Goal: Task Accomplishment & Management: Manage account settings

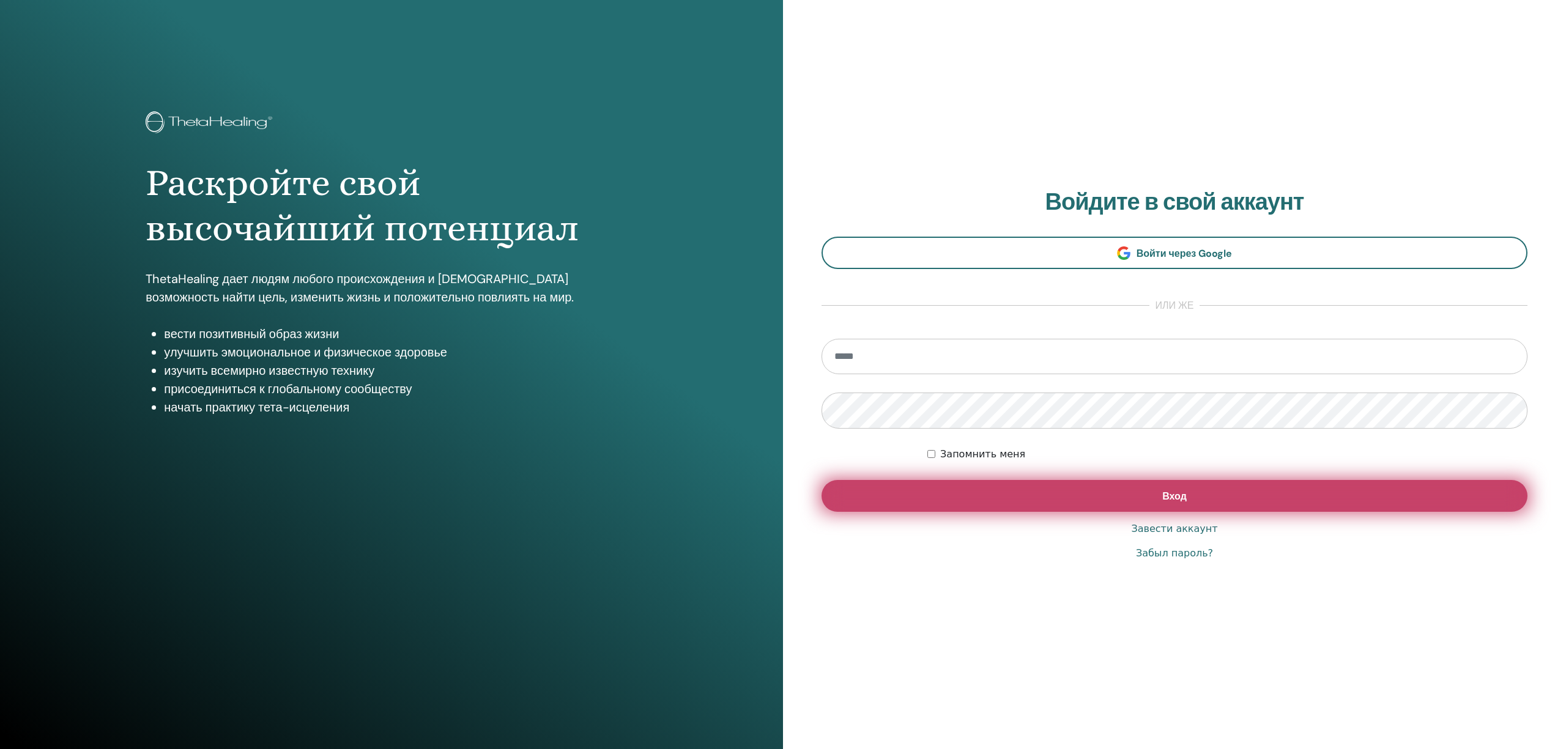
type input "**********"
click at [1193, 498] on button "Вход" at bounding box center [1175, 496] width 706 height 32
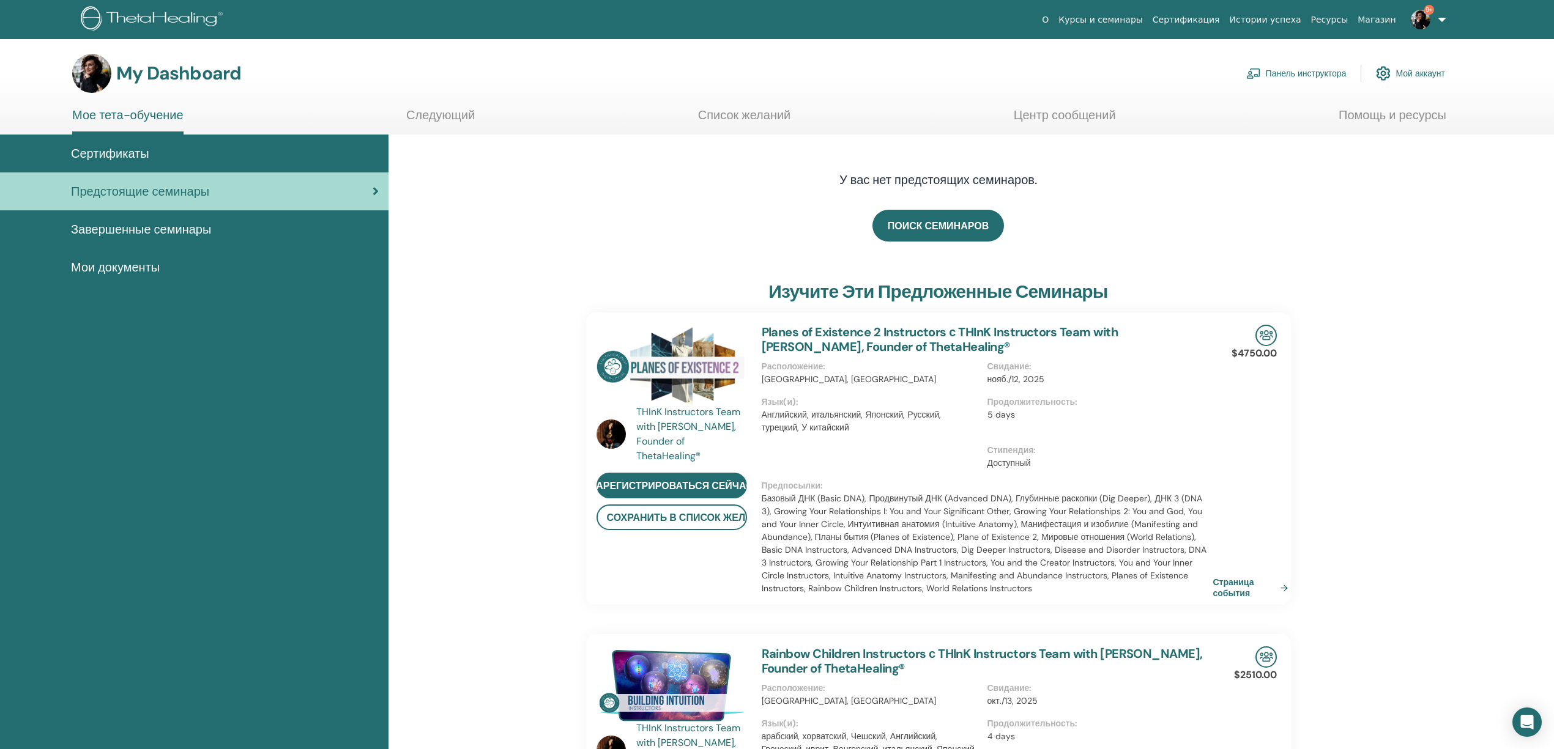
click at [1286, 70] on link "Панель инструктора" at bounding box center [1296, 73] width 100 height 27
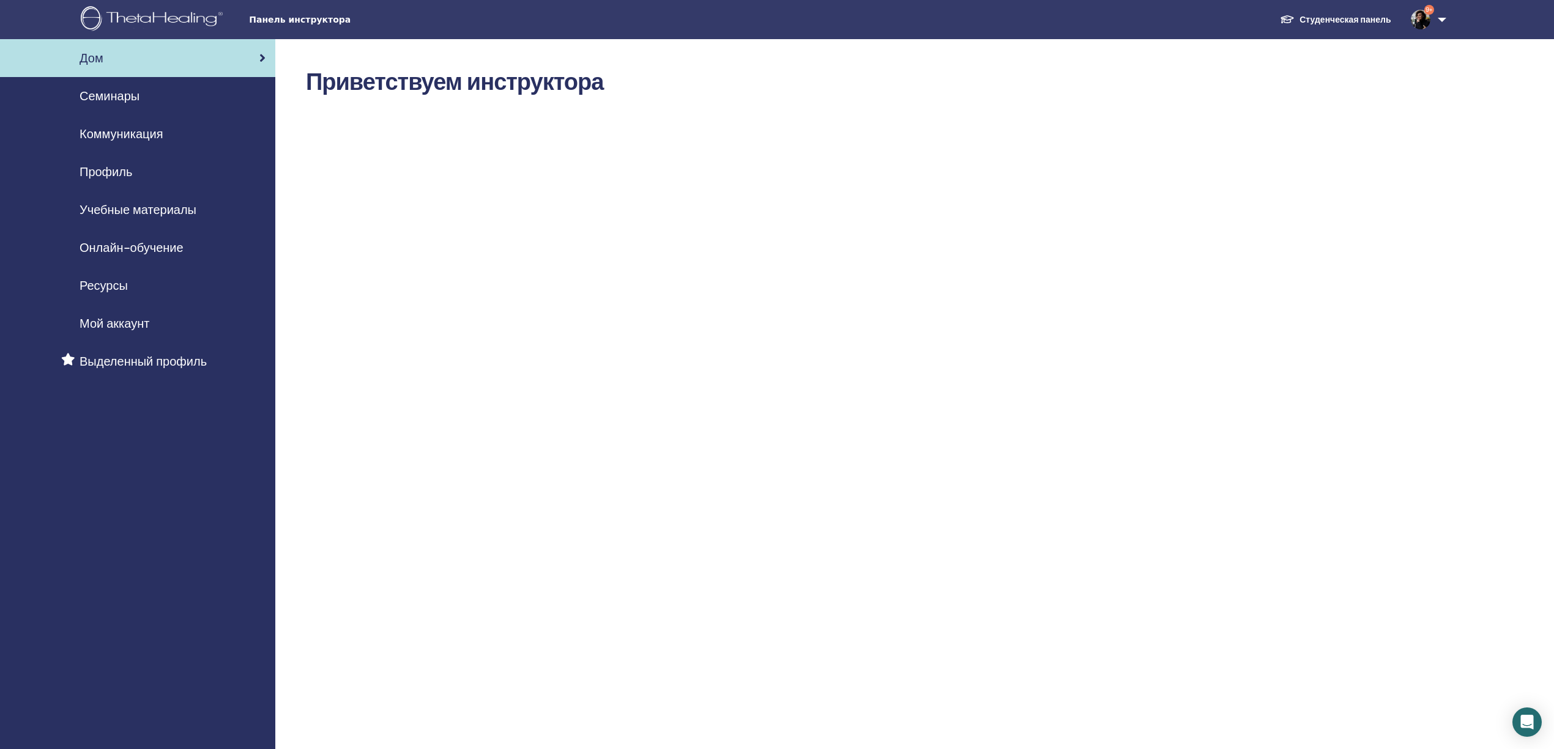
click at [111, 95] on span "Семинары" at bounding box center [110, 96] width 60 height 18
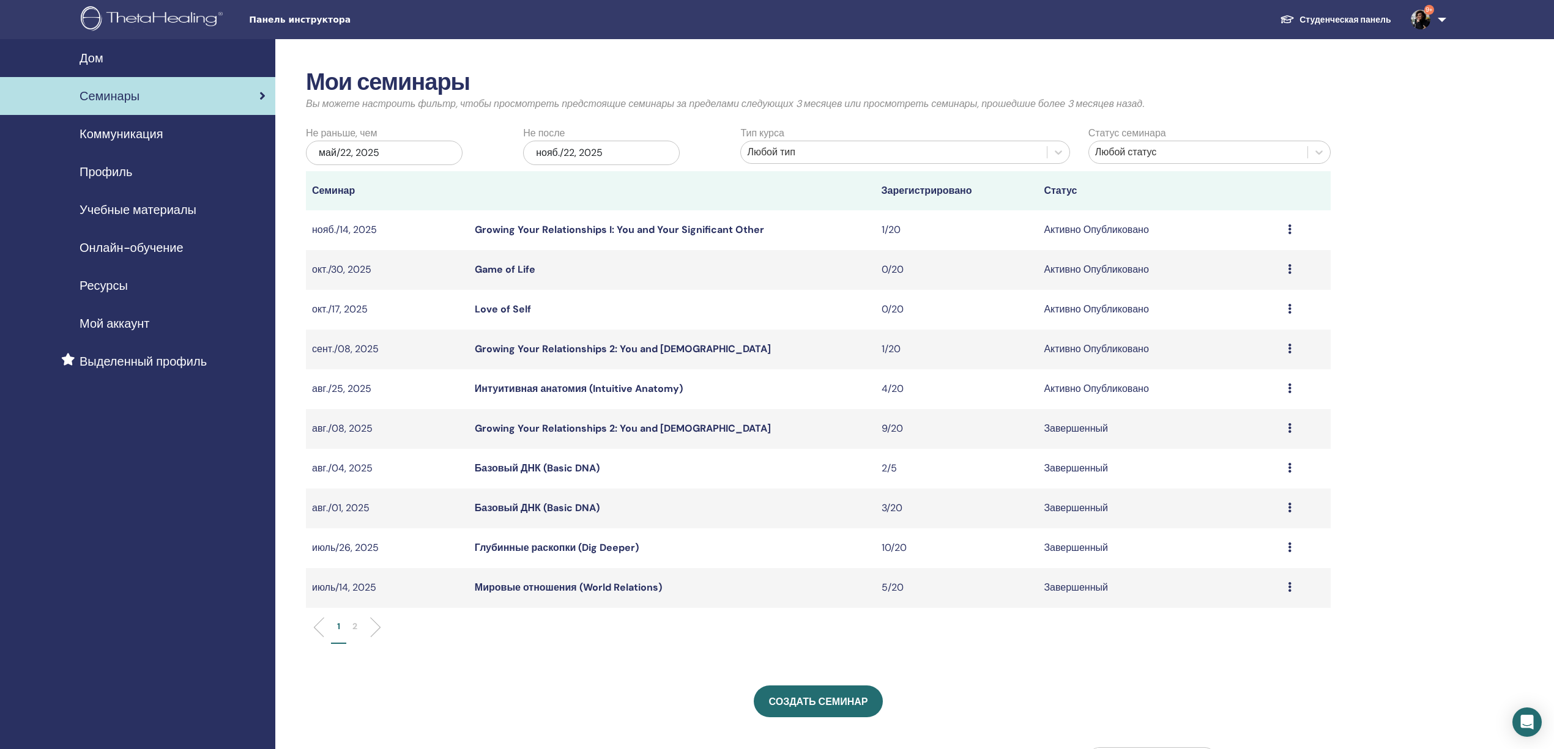
click at [537, 389] on link "Интуитивная анатомия (Intuitive Anatomy)" at bounding box center [579, 388] width 208 height 13
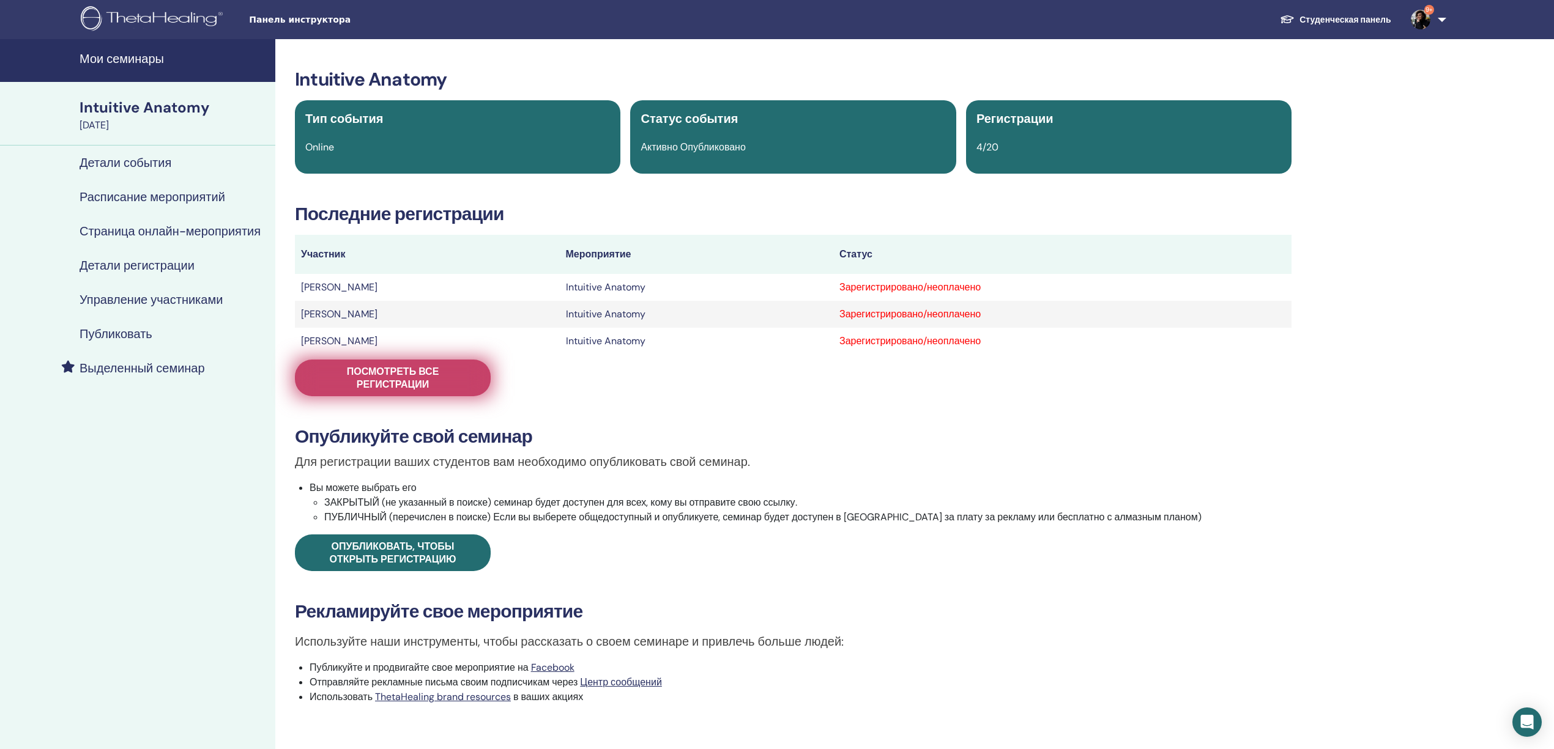
click at [390, 374] on span "Посмотреть все регистрации" at bounding box center [392, 378] width 165 height 26
